Goal: Transaction & Acquisition: Subscribe to service/newsletter

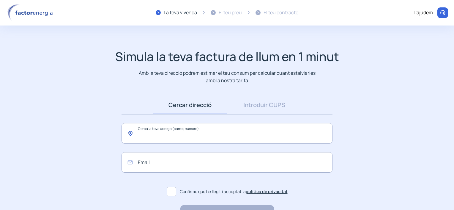
click at [230, 129] on input "text" at bounding box center [226, 133] width 211 height 20
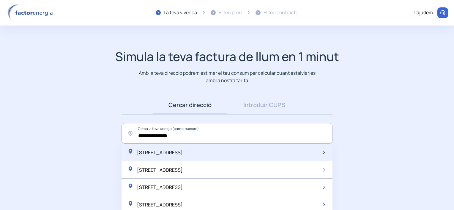
click at [183, 152] on span "[STREET_ADDRESS]" at bounding box center [160, 152] width 46 height 7
type input "**********"
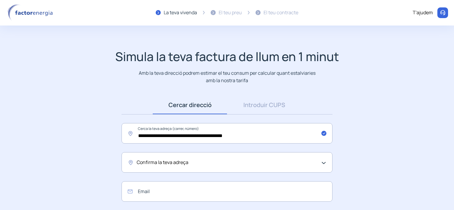
click at [212, 166] on div "Confirma la teva adreça" at bounding box center [226, 163] width 178 height 8
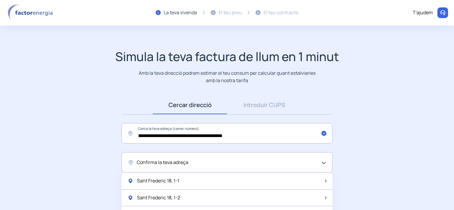
click at [209, 164] on div "Confirma la teva adreça" at bounding box center [226, 163] width 178 height 8
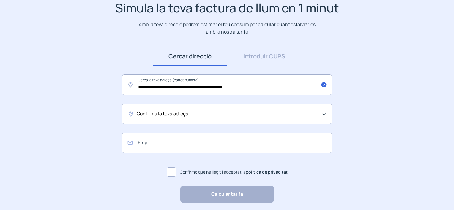
scroll to position [59, 0]
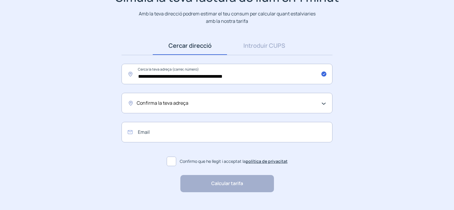
click at [173, 105] on span "Confirma la teva adreça" at bounding box center [163, 103] width 52 height 8
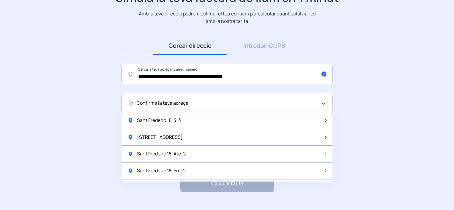
scroll to position [148, 0]
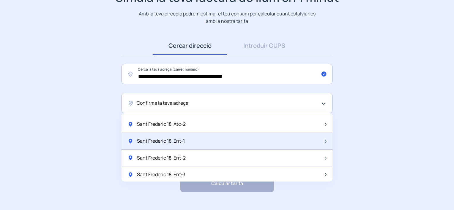
click at [176, 138] on span "Sant Frederic 18, Ent-1" at bounding box center [161, 141] width 48 height 8
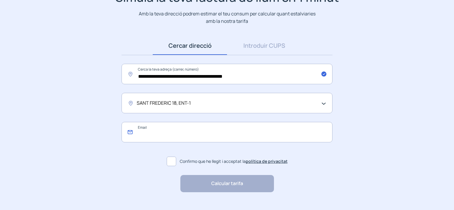
click at [197, 133] on input "email" at bounding box center [226, 132] width 211 height 20
type input "**********"
click at [173, 163] on span at bounding box center [172, 162] width 10 height 10
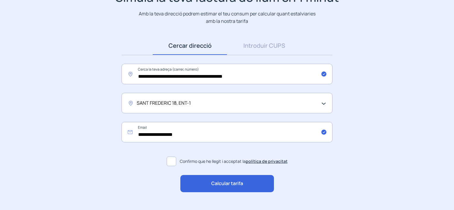
click at [248, 184] on div "Calcular tarifa" at bounding box center [227, 183] width 94 height 17
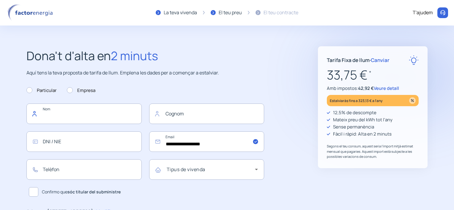
click at [51, 118] on input "text" at bounding box center [83, 114] width 115 height 20
type input "******"
type input "*********"
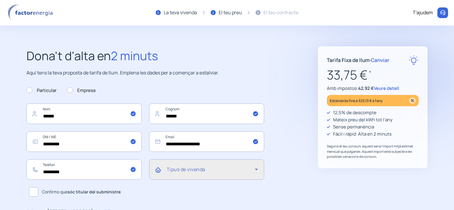
click at [256, 171] on icon at bounding box center [256, 169] width 7 height 7
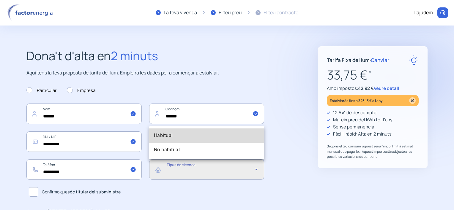
click at [186, 137] on mat-option "Habitual" at bounding box center [206, 136] width 115 height 14
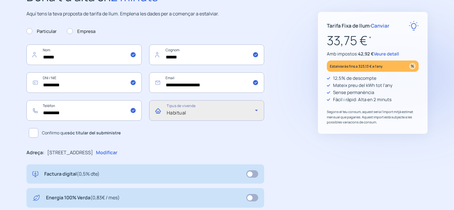
scroll to position [59, 0]
click at [32, 132] on span at bounding box center [34, 133] width 10 height 10
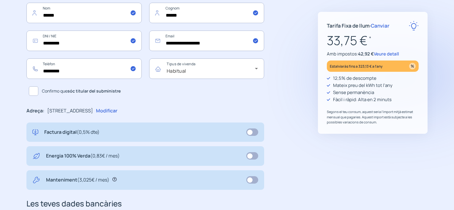
scroll to position [119, 0]
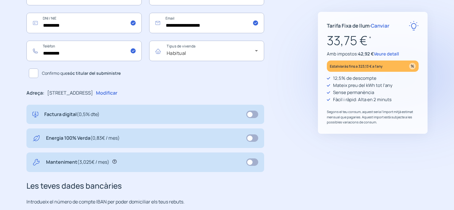
click at [115, 162] on icon at bounding box center [114, 162] width 4 height 4
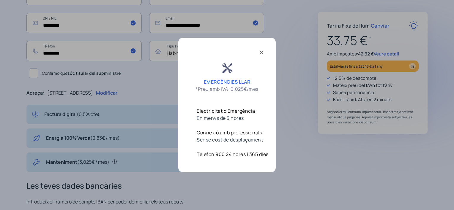
scroll to position [0, 0]
click at [159, 182] on div at bounding box center [227, 105] width 454 height 210
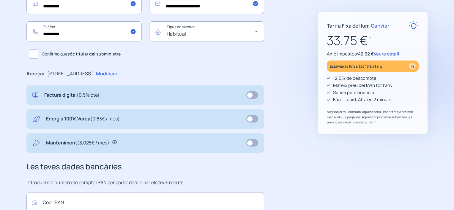
scroll to position [148, 0]
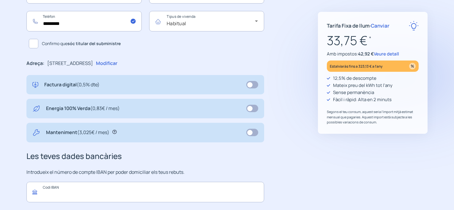
click at [88, 195] on input "text" at bounding box center [145, 192] width 238 height 20
paste input "**********"
type input "**********"
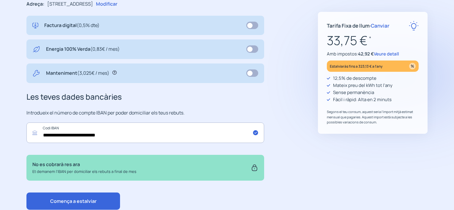
scroll to position [228, 0]
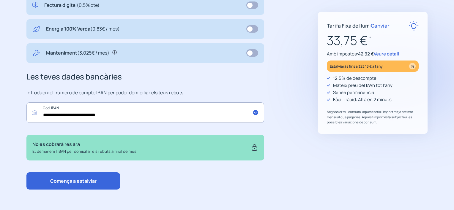
click at [386, 53] on span "Veure detall" at bounding box center [386, 54] width 25 height 6
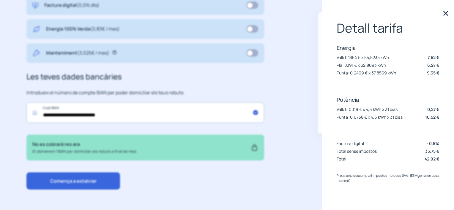
click at [303, 82] on div "**********" at bounding box center [227, 4] width 425 height 372
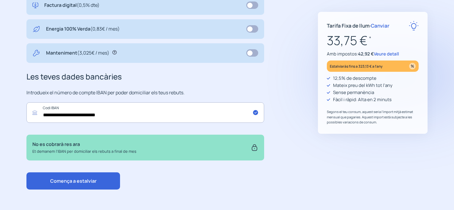
click at [100, 178] on button "Comença a estalviar" at bounding box center [73, 181] width 94 height 17
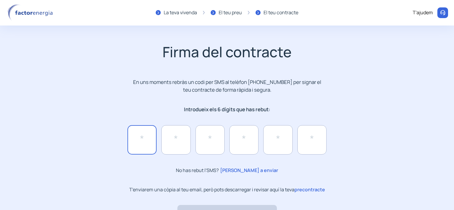
click at [143, 146] on input "text" at bounding box center [141, 139] width 29 height 29
type input "*"
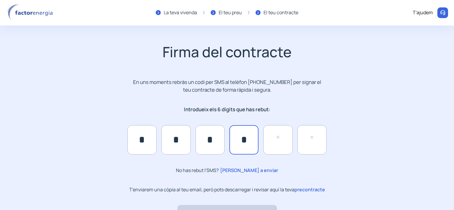
type input "*"
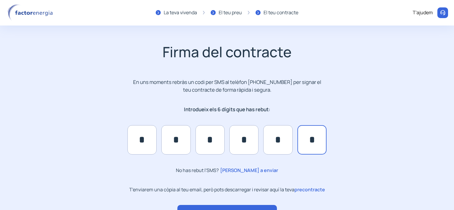
type input "*"
click at [313, 189] on span "precontracte" at bounding box center [309, 189] width 31 height 7
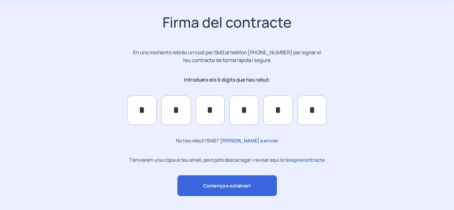
click at [235, 189] on span "Comença a estalviar!" at bounding box center [226, 185] width 47 height 7
